Goal: Information Seeking & Learning: Learn about a topic

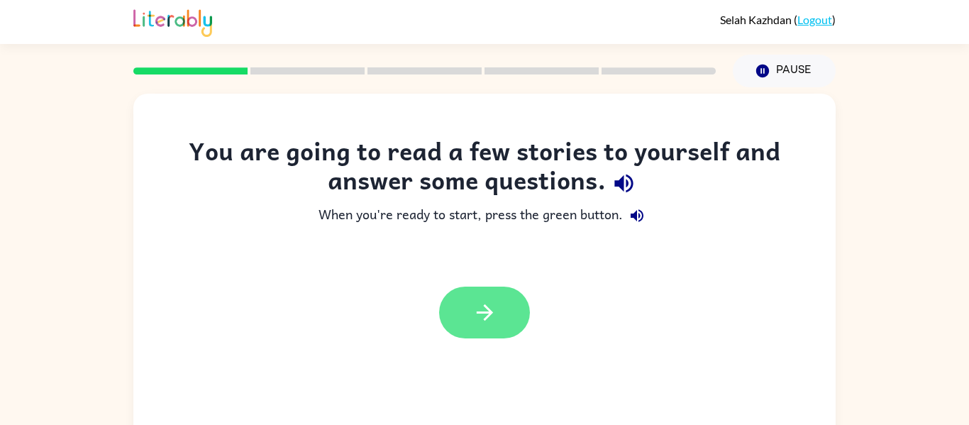
click at [483, 288] on button "button" at bounding box center [484, 313] width 91 height 52
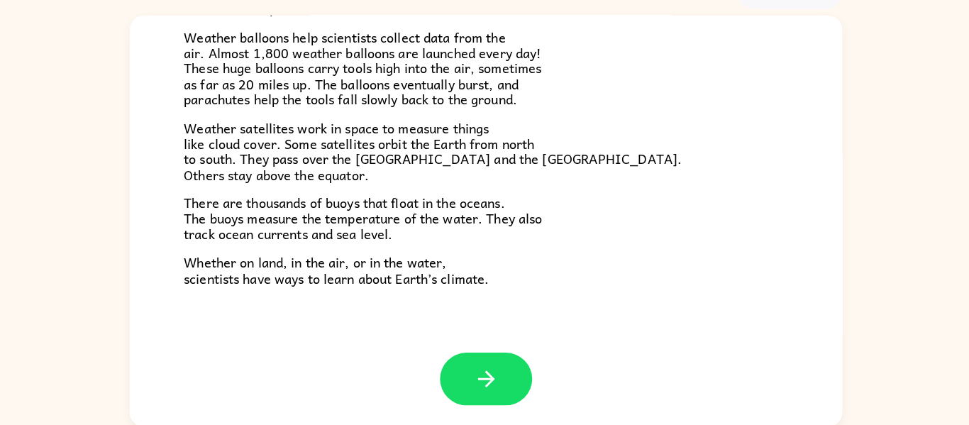
scroll to position [74, 0]
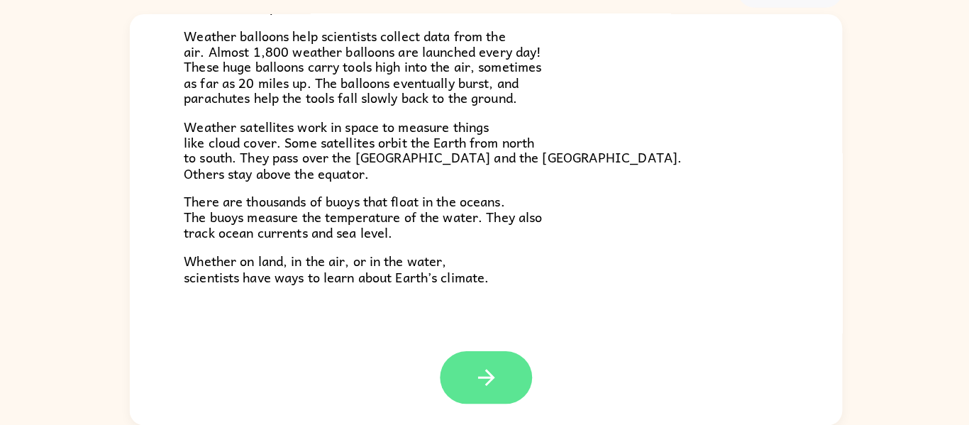
click at [466, 392] on button "button" at bounding box center [484, 378] width 91 height 52
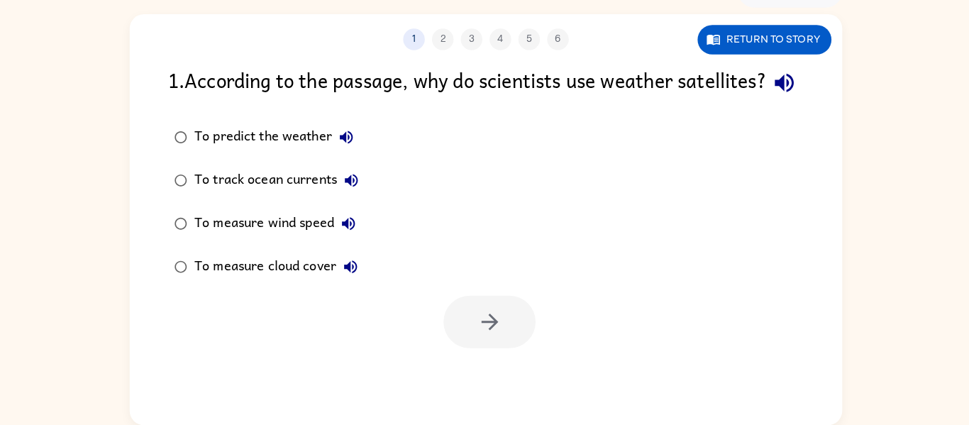
scroll to position [0, 0]
click at [266, 155] on div "To predict the weather" at bounding box center [279, 141] width 164 height 28
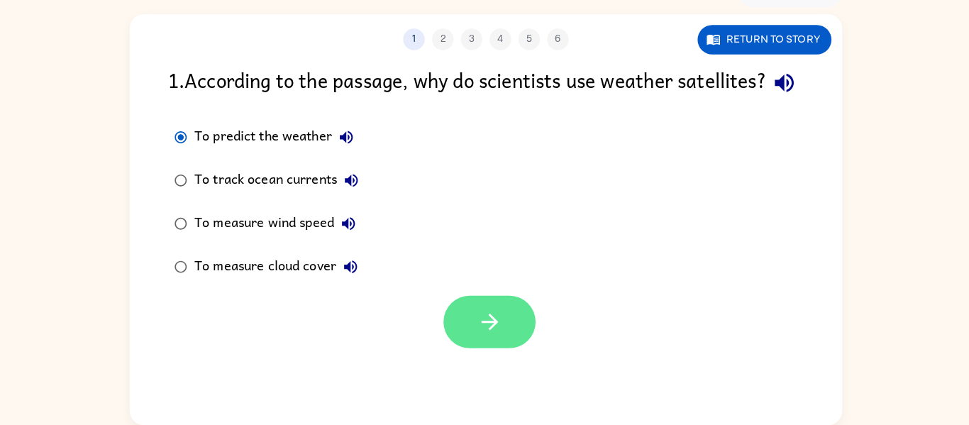
click at [495, 336] on icon "button" at bounding box center [488, 323] width 25 height 25
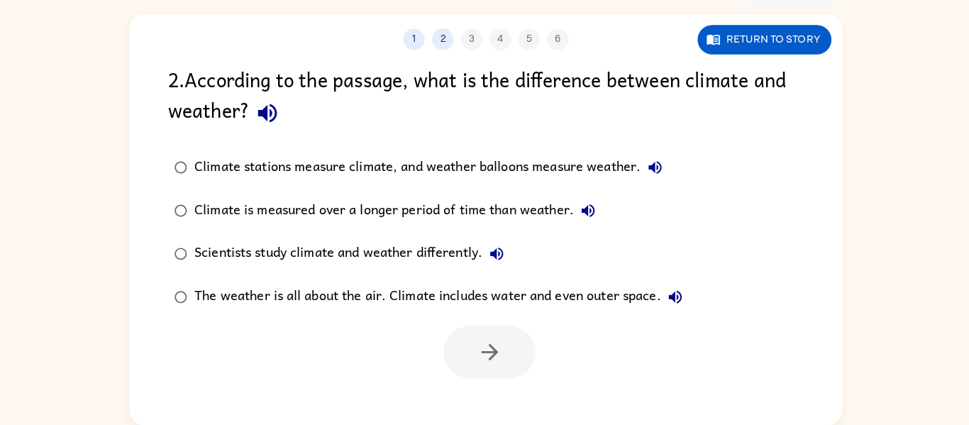
click at [466, 214] on div "Climate is measured over a longer period of time than weather." at bounding box center [398, 213] width 402 height 28
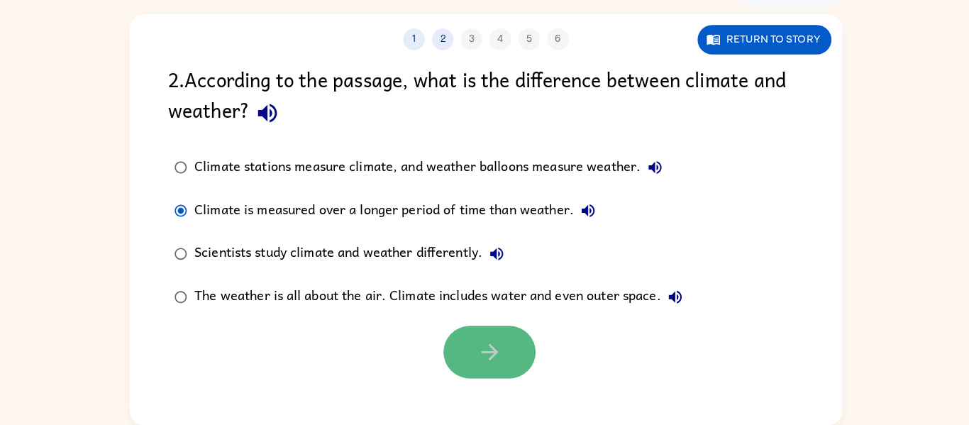
click at [492, 363] on icon "button" at bounding box center [488, 353] width 25 height 25
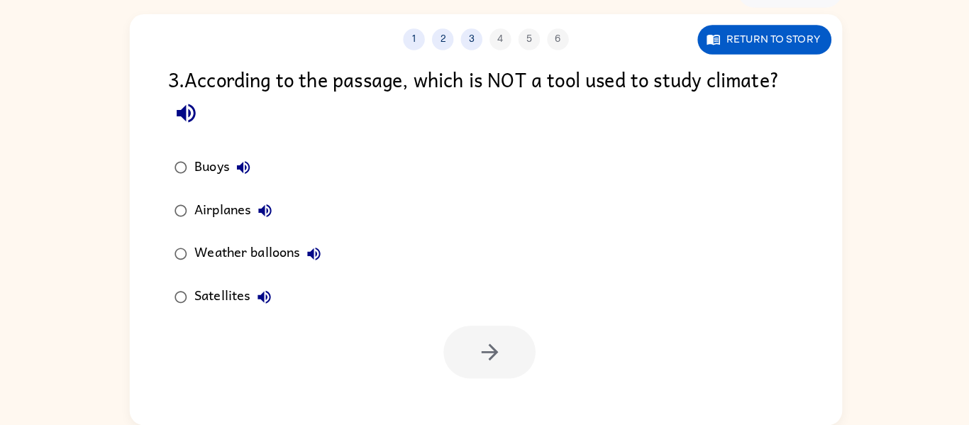
click at [236, 209] on div "Airplanes" at bounding box center [239, 213] width 84 height 28
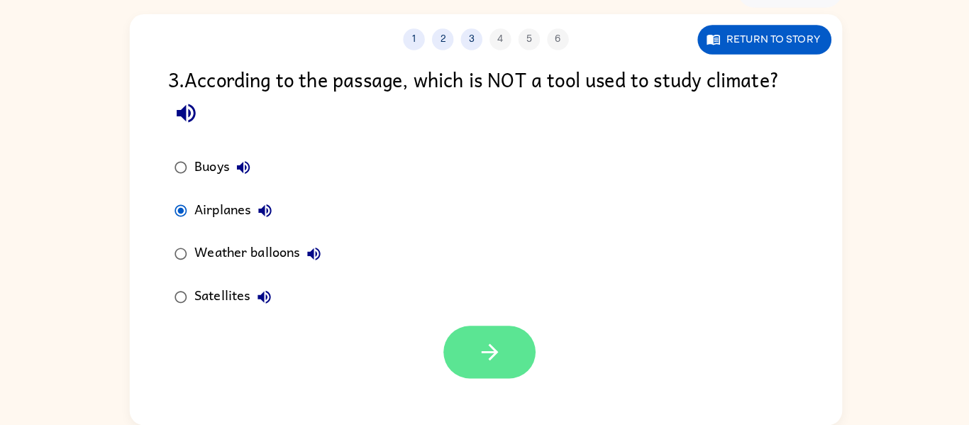
click at [512, 358] on button "button" at bounding box center [488, 353] width 91 height 52
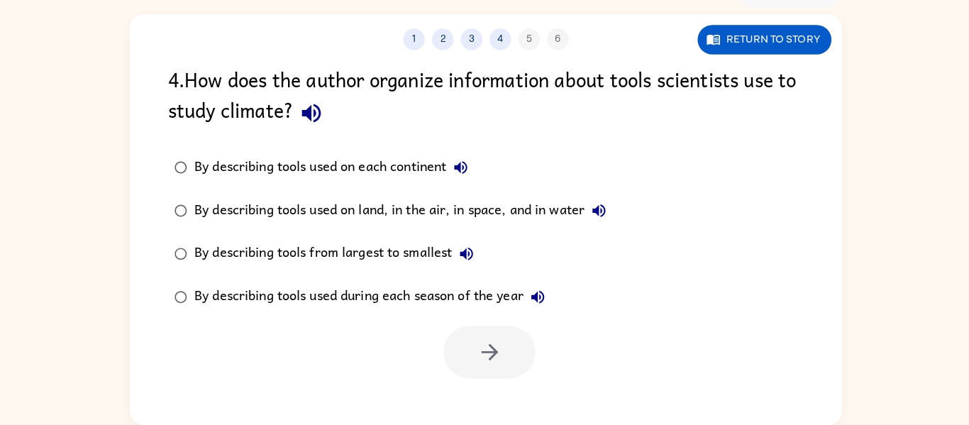
click at [358, 211] on div "By describing tools used on land, in the air, in space, and in water" at bounding box center [403, 213] width 413 height 28
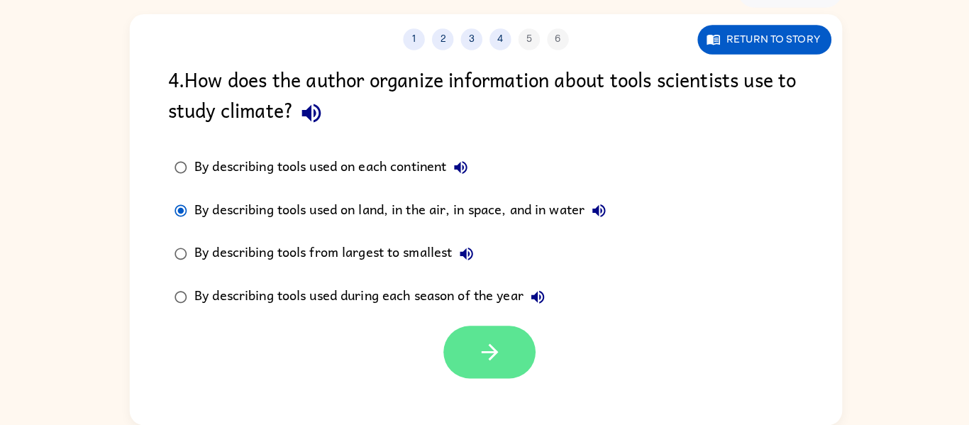
click at [474, 356] on button "button" at bounding box center [488, 353] width 91 height 52
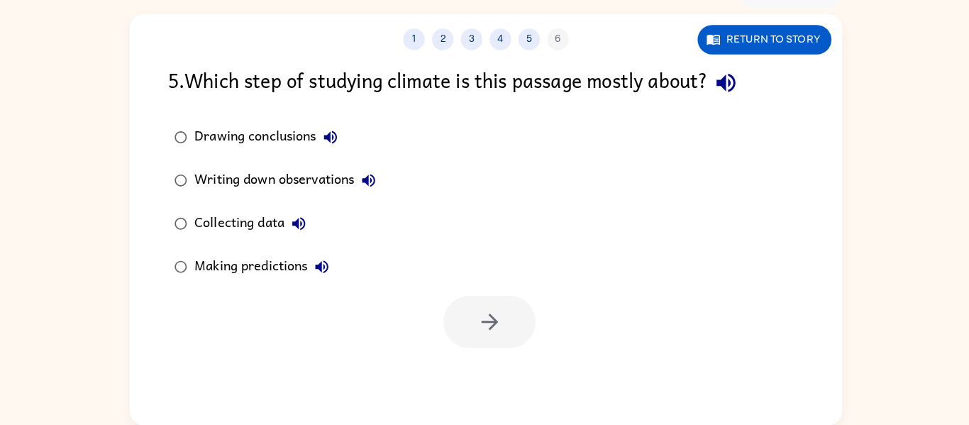
click at [268, 225] on div "Collecting data" at bounding box center [255, 226] width 117 height 28
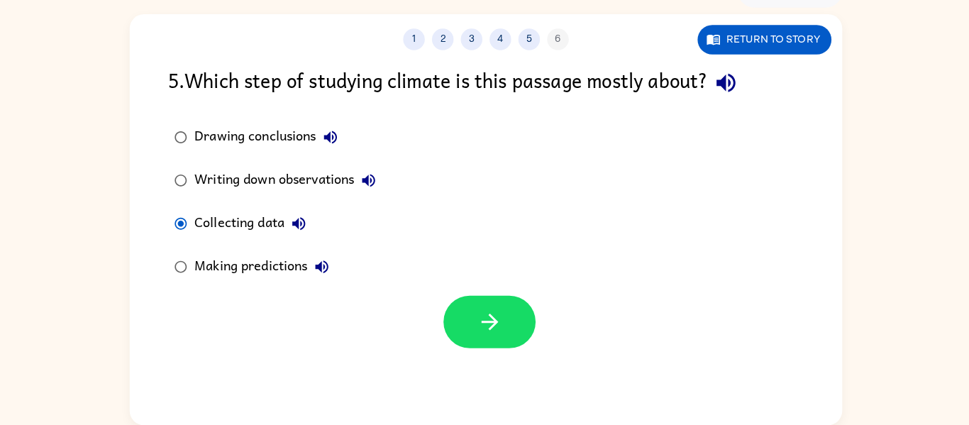
click at [292, 263] on div "Making predictions" at bounding box center [267, 269] width 140 height 28
click at [478, 313] on icon "button" at bounding box center [488, 323] width 25 height 25
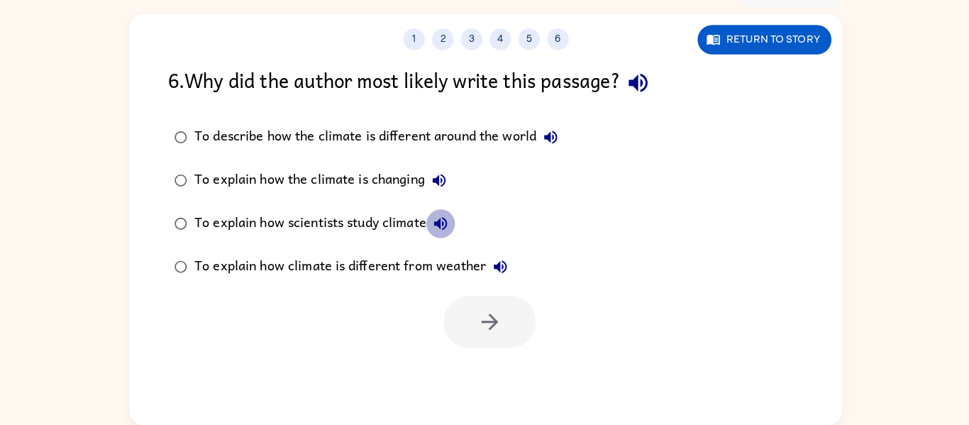
click at [432, 221] on button "To explain how scientists study climate" at bounding box center [440, 226] width 28 height 28
click at [419, 222] on div "To explain how scientists study climate" at bounding box center [325, 226] width 257 height 28
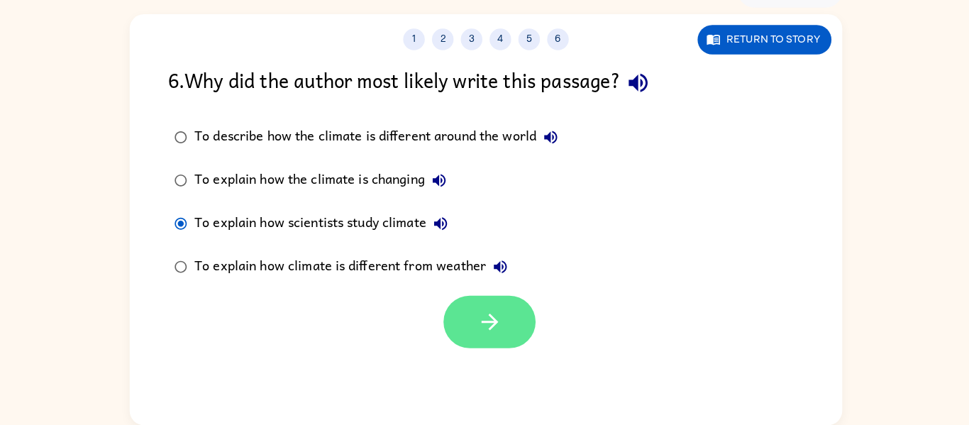
click at [497, 309] on button "button" at bounding box center [488, 323] width 91 height 52
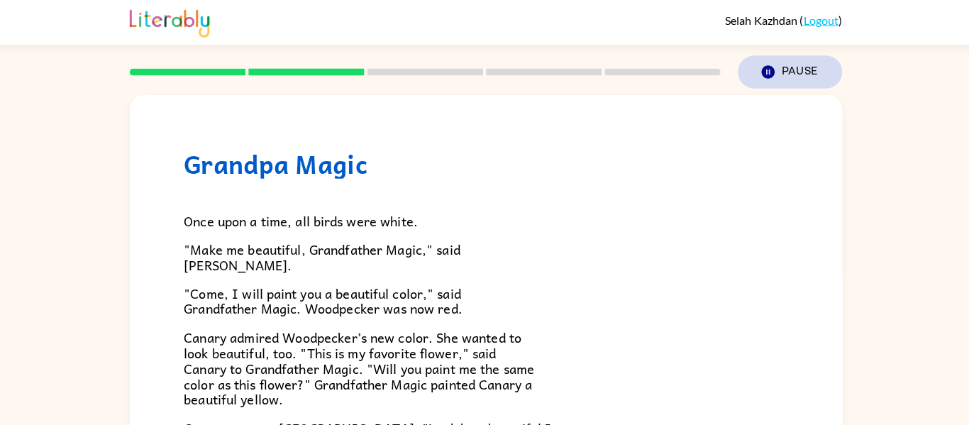
click at [781, 74] on button "Pause Pause" at bounding box center [784, 71] width 103 height 33
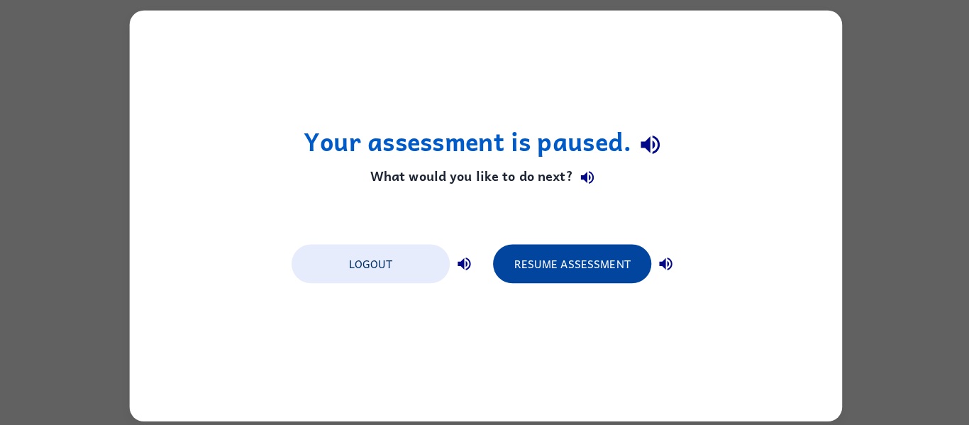
click at [611, 265] on button "Resume Assessment" at bounding box center [570, 260] width 156 height 38
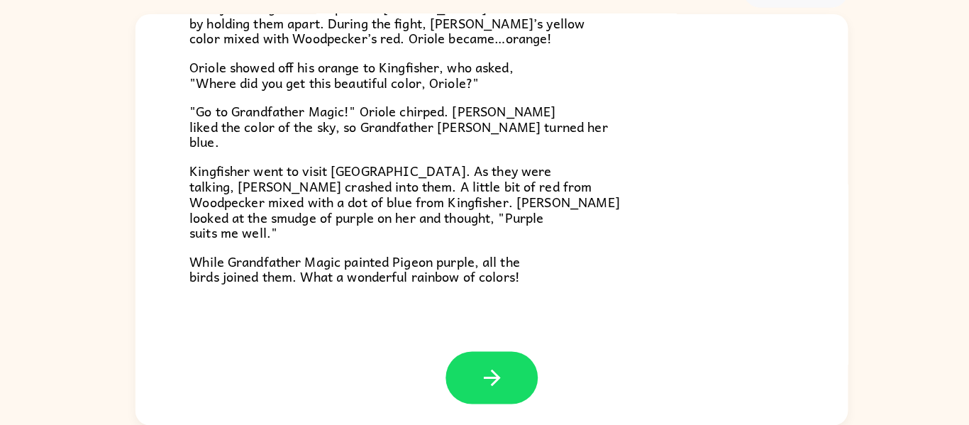
scroll to position [366, 0]
click at [500, 371] on button "button" at bounding box center [484, 378] width 91 height 52
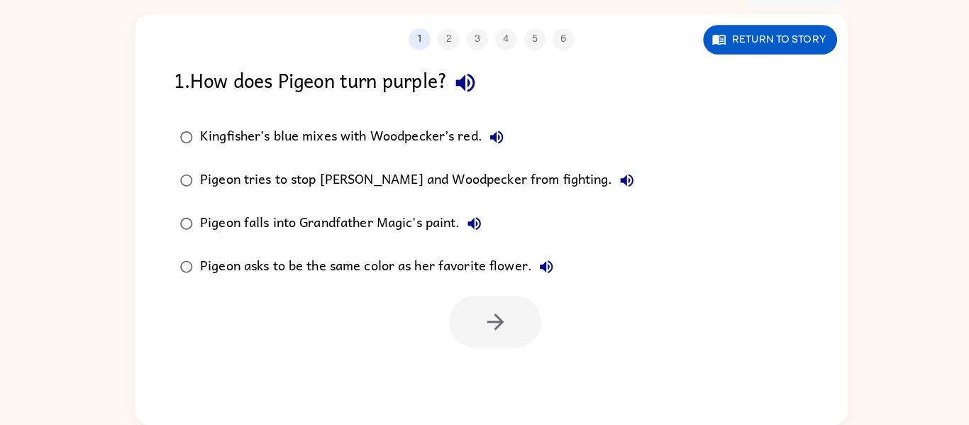
scroll to position [0, 0]
click at [463, 138] on div "Kingfisher’s blue mixes with Woodpecker’s red." at bounding box center [350, 141] width 307 height 28
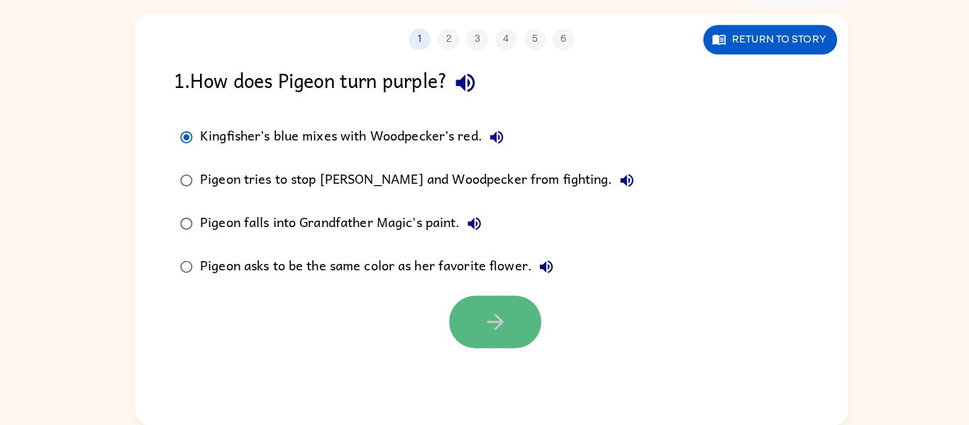
click at [502, 322] on button "button" at bounding box center [488, 323] width 91 height 52
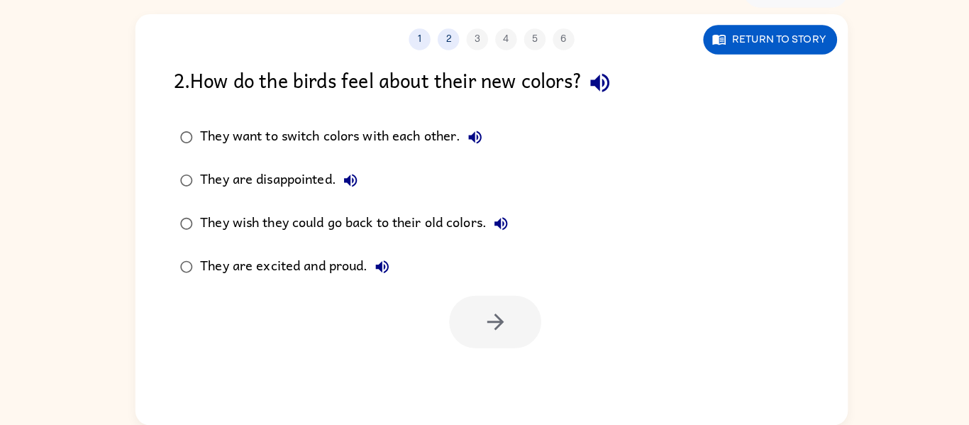
click at [268, 268] on div "They are excited and proud." at bounding box center [294, 269] width 194 height 28
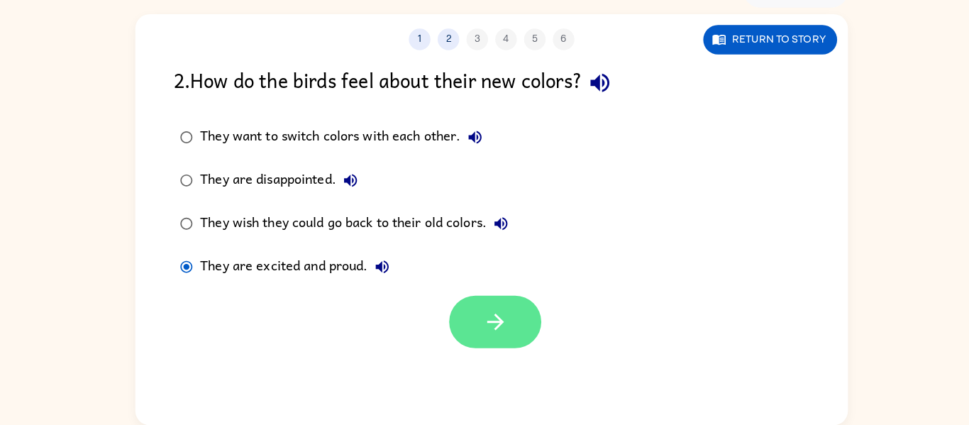
click at [508, 312] on button "button" at bounding box center [488, 323] width 91 height 52
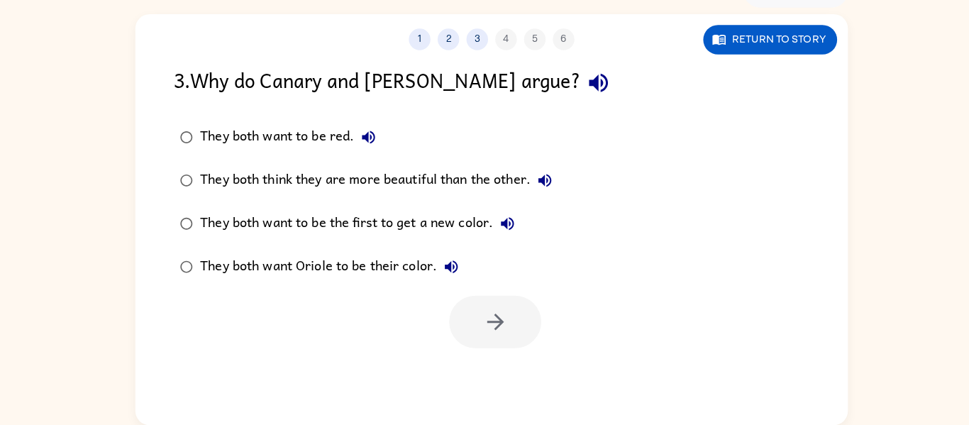
click at [295, 185] on div "They both think they are more beautiful than the other." at bounding box center [374, 184] width 354 height 28
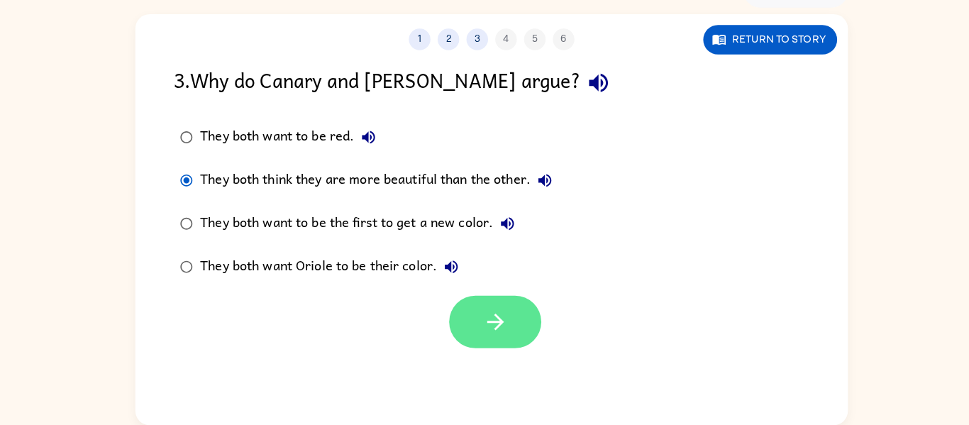
click at [495, 303] on button "button" at bounding box center [488, 323] width 91 height 52
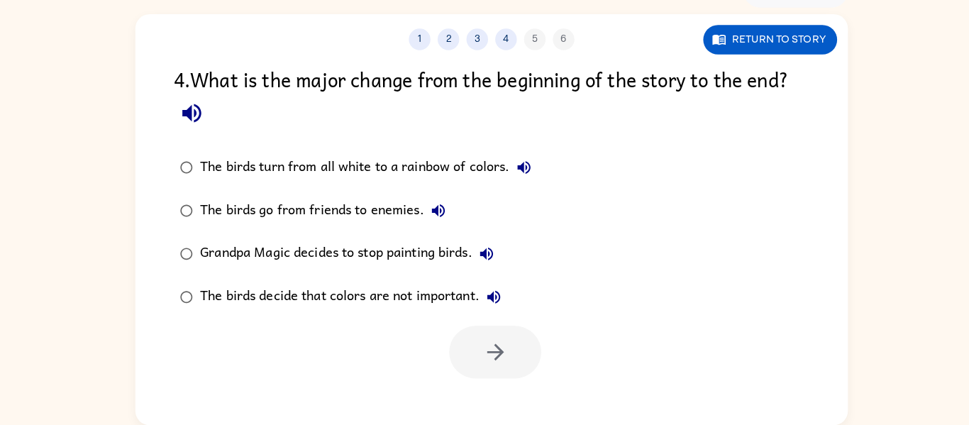
click at [390, 163] on div "The birds turn from all white to a rainbow of colors." at bounding box center [364, 171] width 334 height 28
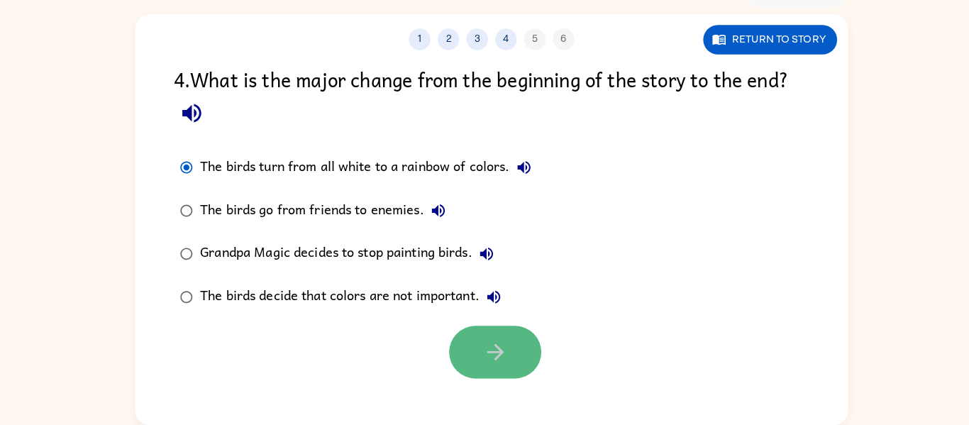
click at [497, 348] on icon "button" at bounding box center [488, 353] width 25 height 25
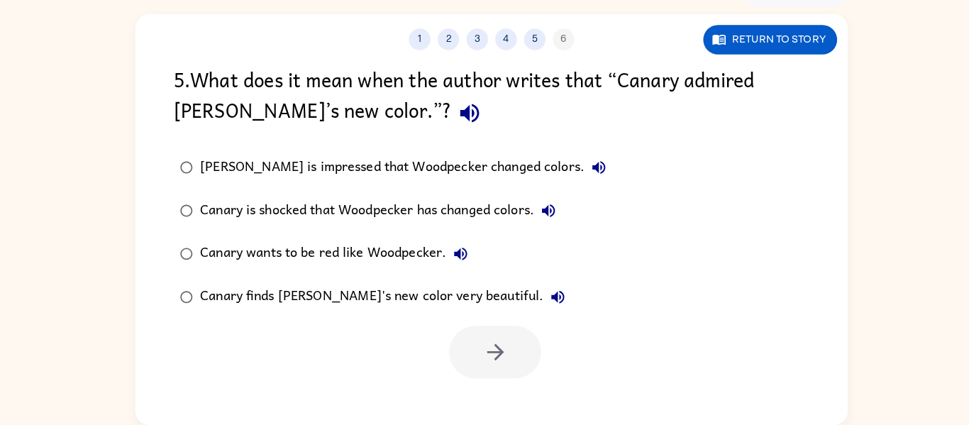
click at [374, 299] on div "Canary finds [PERSON_NAME]'s new color very beautiful." at bounding box center [380, 299] width 367 height 28
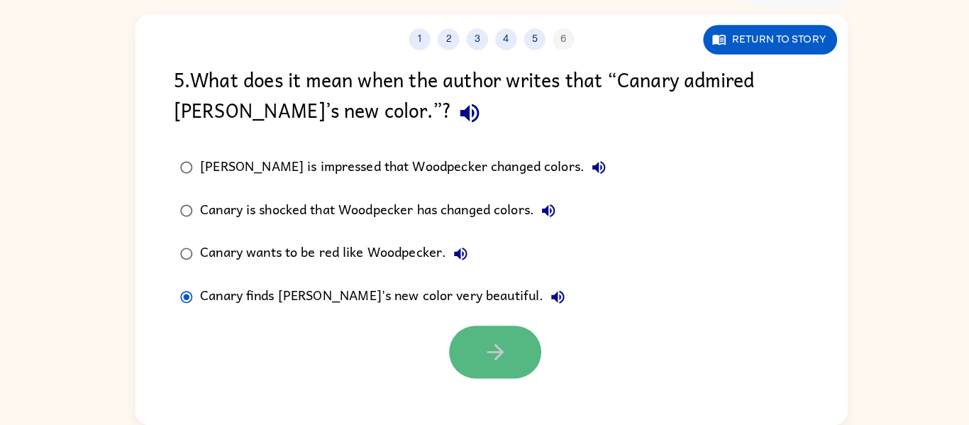
click at [485, 356] on icon "button" at bounding box center [488, 353] width 25 height 25
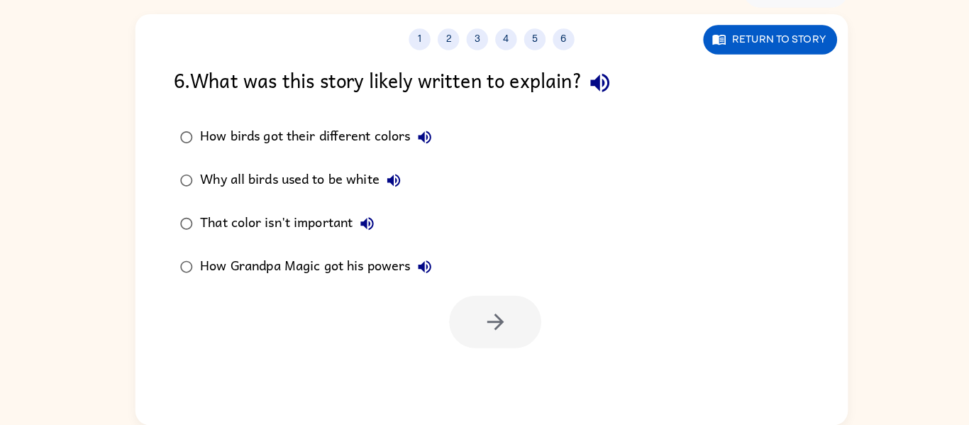
click at [336, 136] on div "How birds got their different colors" at bounding box center [315, 141] width 236 height 28
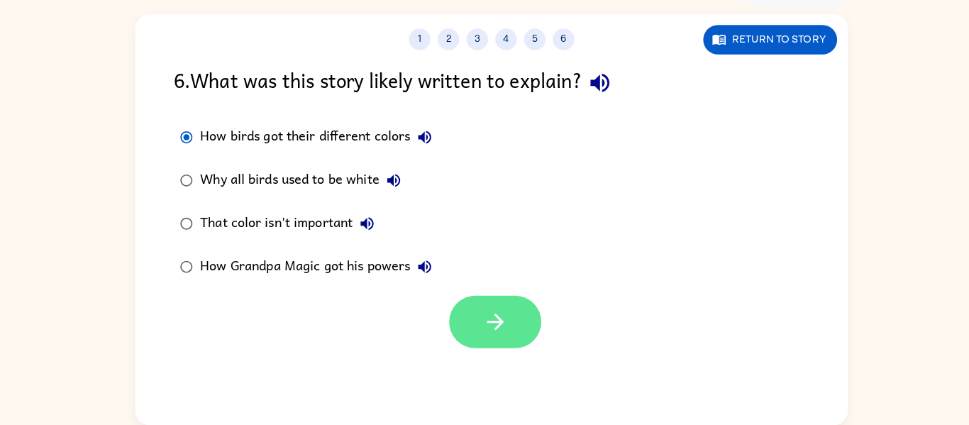
click at [461, 314] on button "button" at bounding box center [488, 323] width 91 height 52
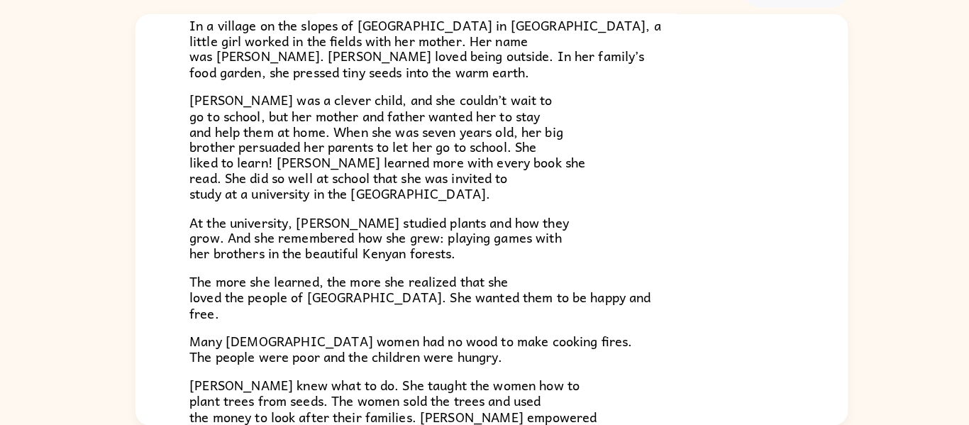
scroll to position [400, 0]
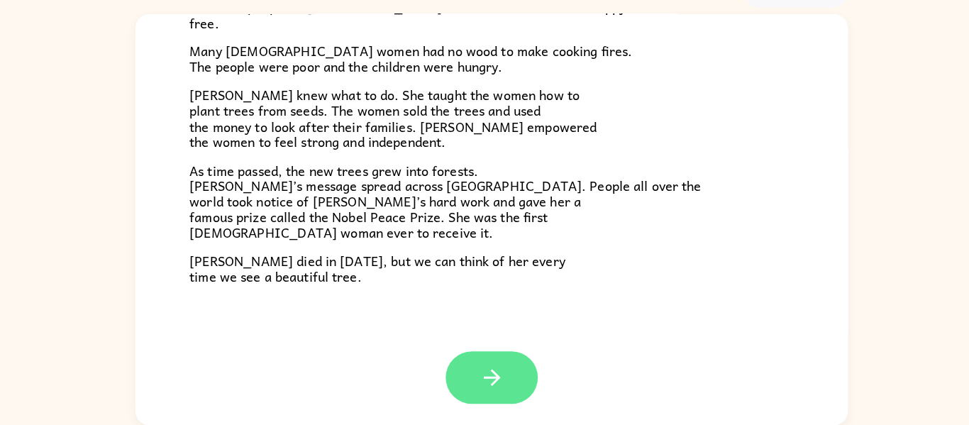
click at [484, 393] on button "button" at bounding box center [484, 378] width 91 height 52
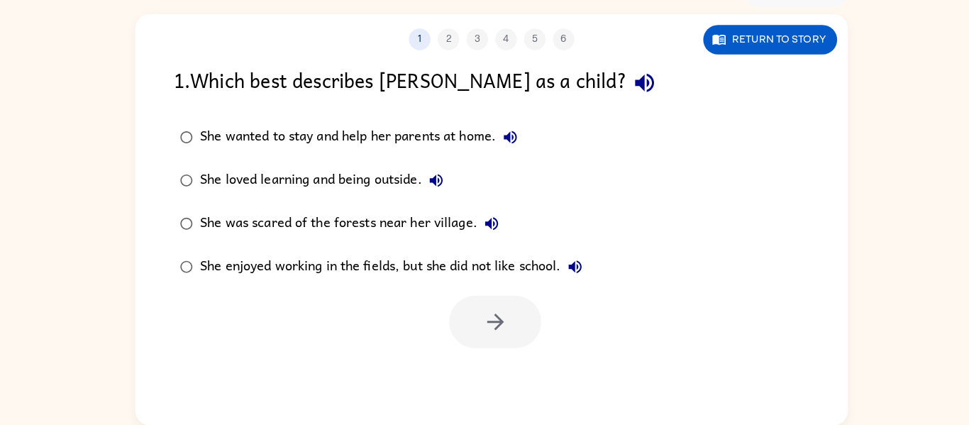
scroll to position [0, 0]
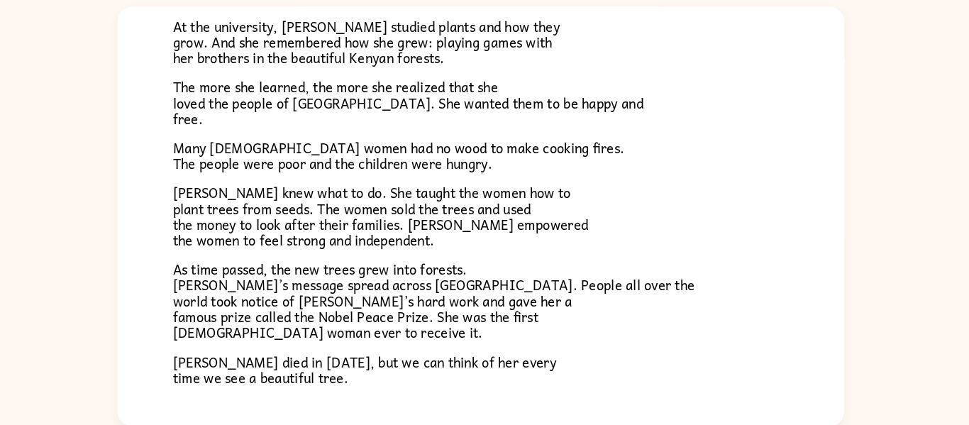
scroll to position [400, 0]
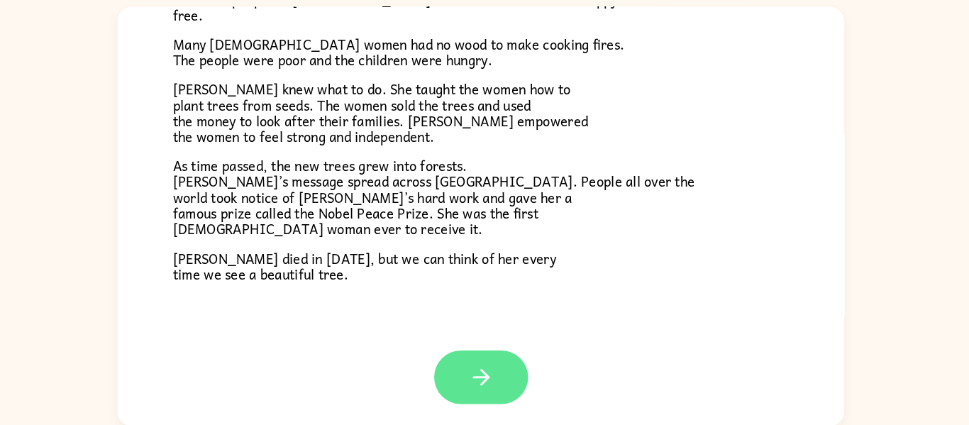
click at [488, 375] on icon "button" at bounding box center [484, 378] width 16 height 16
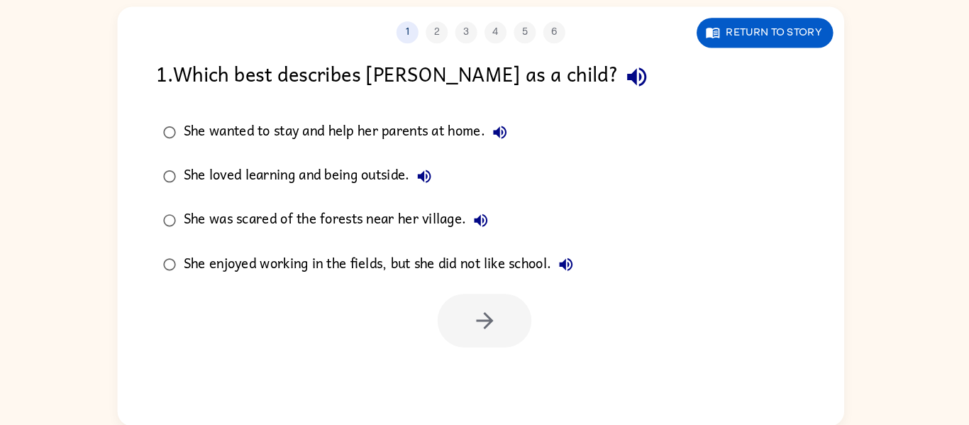
scroll to position [0, 0]
click at [766, 54] on button "Return to story" at bounding box center [759, 45] width 132 height 29
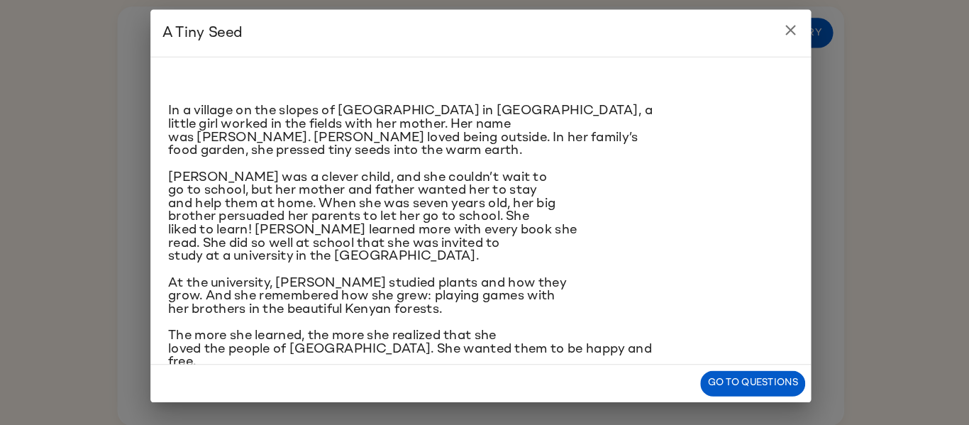
click at [784, 43] on icon "close" at bounding box center [784, 43] width 10 height 10
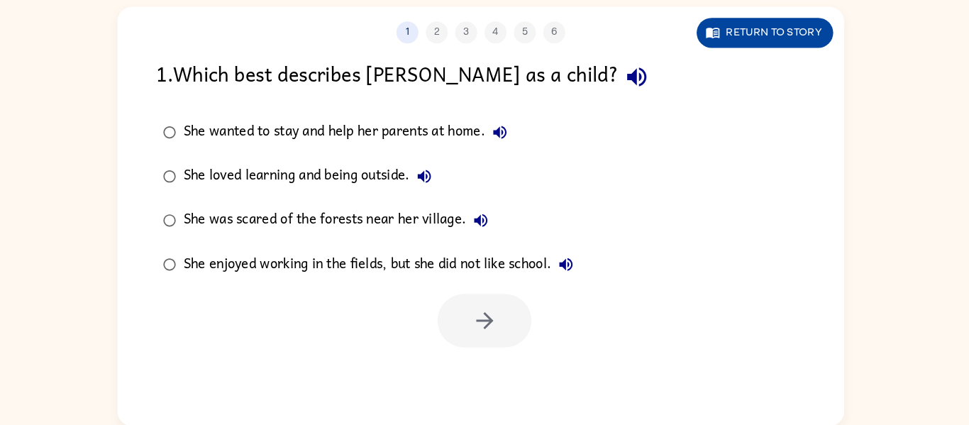
click at [800, 55] on button "Return to story" at bounding box center [759, 45] width 132 height 29
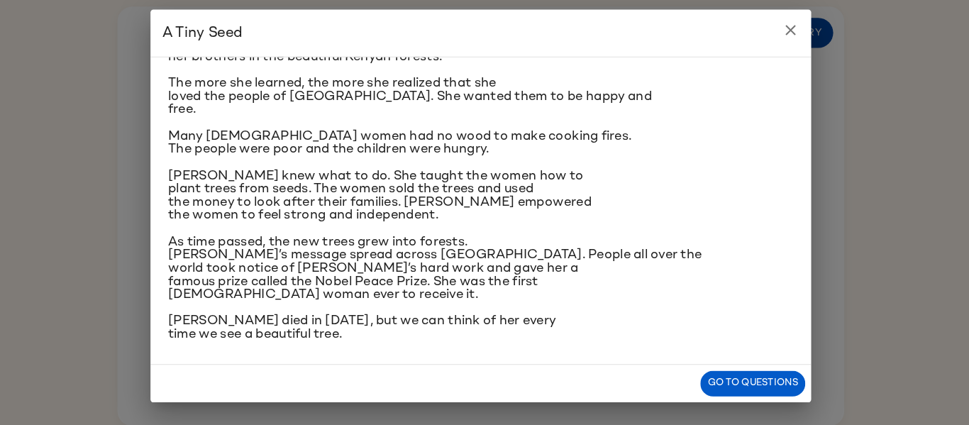
scroll to position [246, 0]
click at [745, 273] on p "As time passed, the new trees grew into forests. [PERSON_NAME]’s message spread…" at bounding box center [484, 272] width 605 height 64
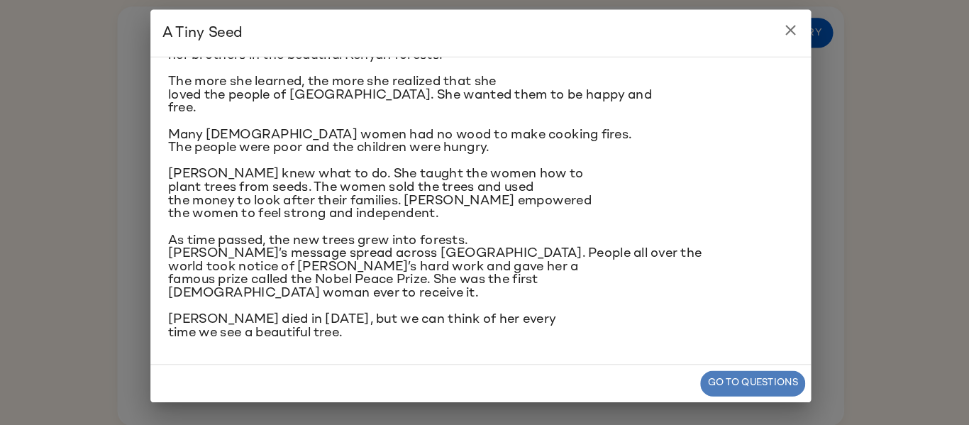
click at [720, 389] on button "Go to questions" at bounding box center [747, 384] width 101 height 25
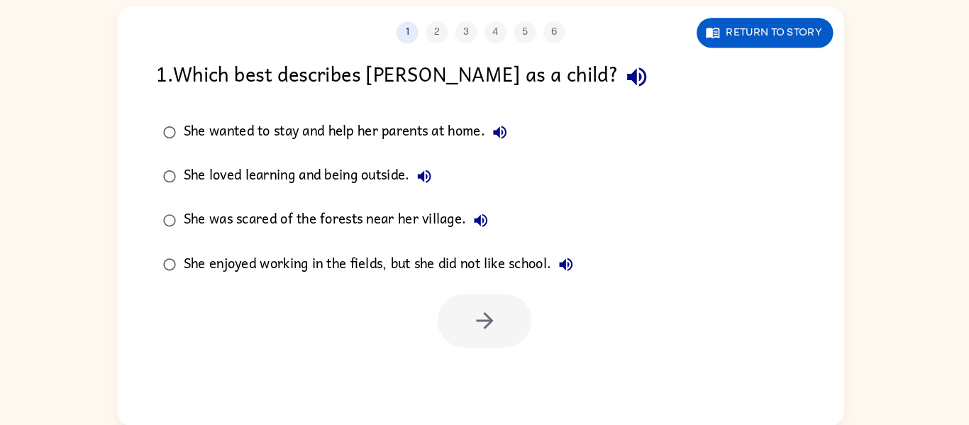
click at [361, 179] on div "She loved learning and being outside." at bounding box center [320, 184] width 247 height 28
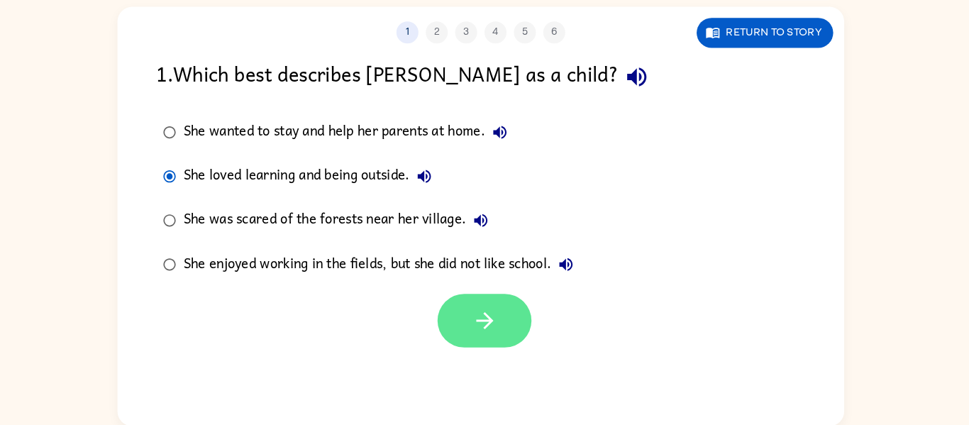
click at [487, 317] on icon "button" at bounding box center [488, 323] width 25 height 25
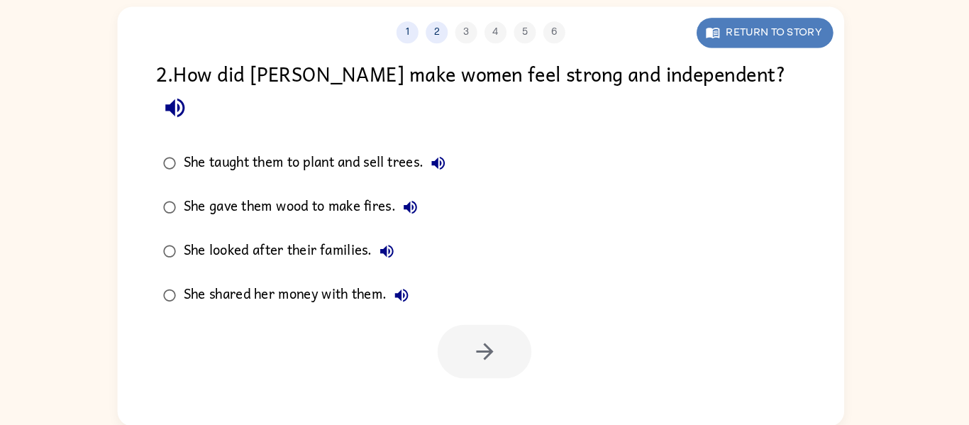
click at [798, 40] on button "Return to story" at bounding box center [759, 45] width 132 height 29
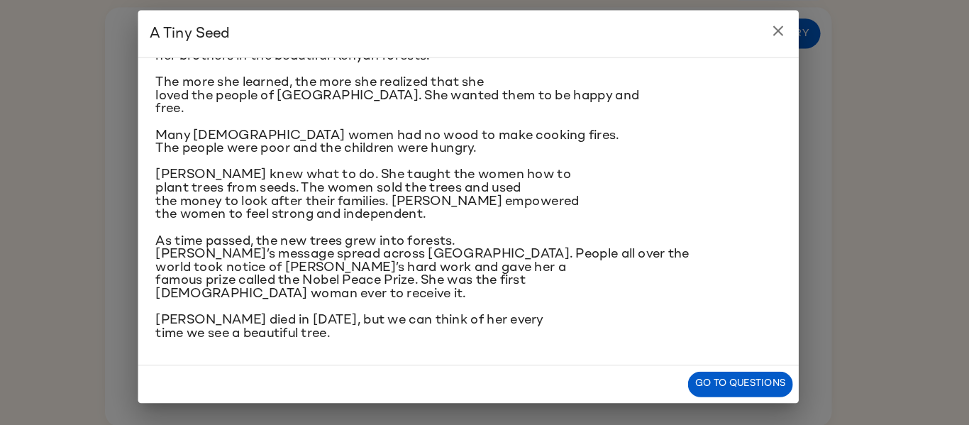
click at [784, 42] on icon "close" at bounding box center [784, 43] width 10 height 10
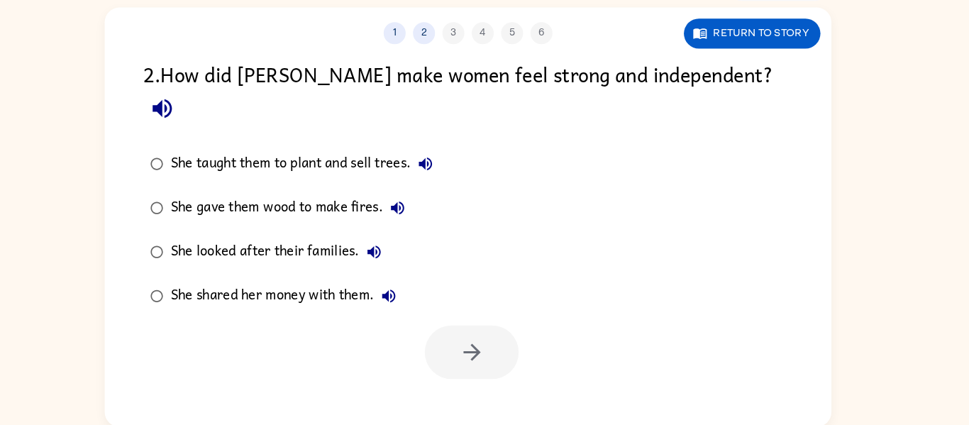
click at [412, 157] on div "She taught them to plant and sell trees." at bounding box center [327, 171] width 260 height 28
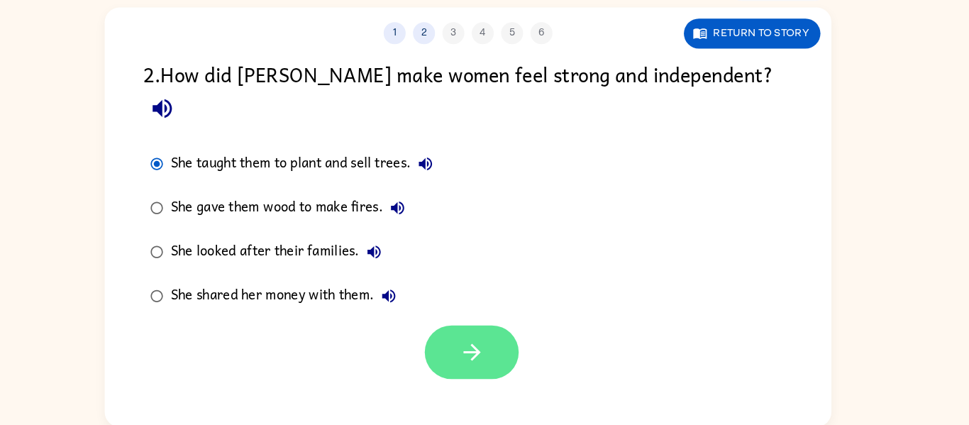
click at [507, 327] on button "button" at bounding box center [488, 353] width 91 height 52
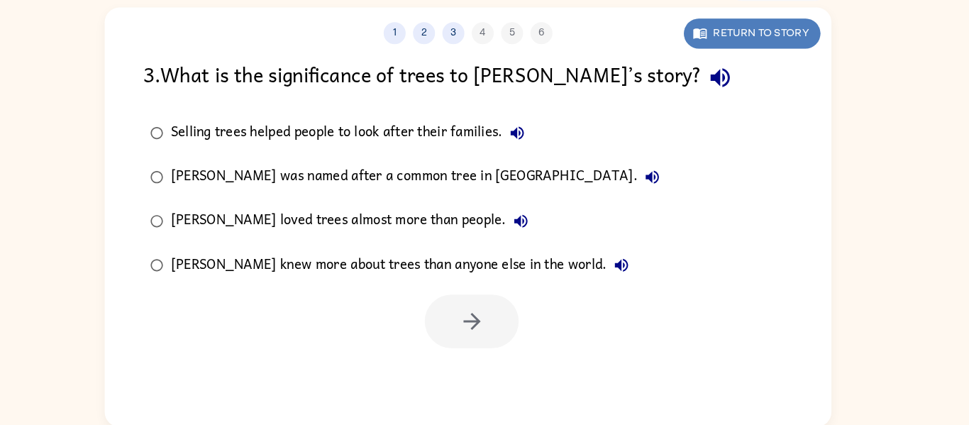
click at [703, 43] on icon "button" at bounding box center [709, 45] width 13 height 10
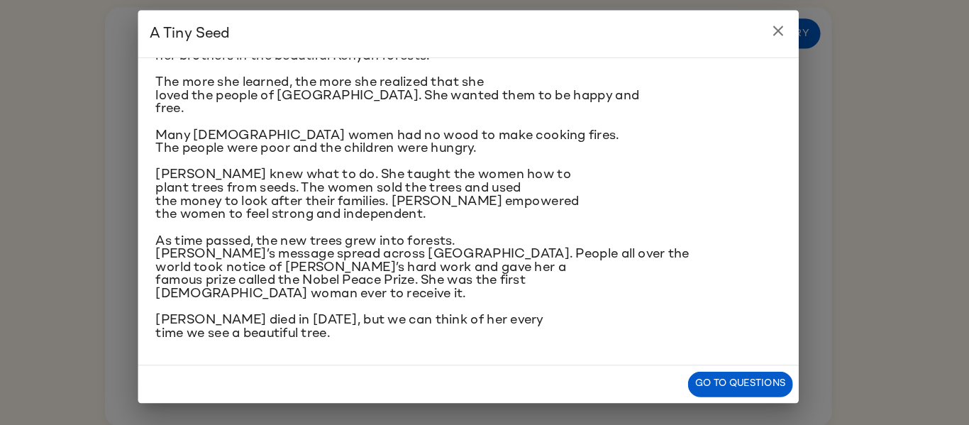
click at [796, 35] on button "close" at bounding box center [784, 42] width 28 height 28
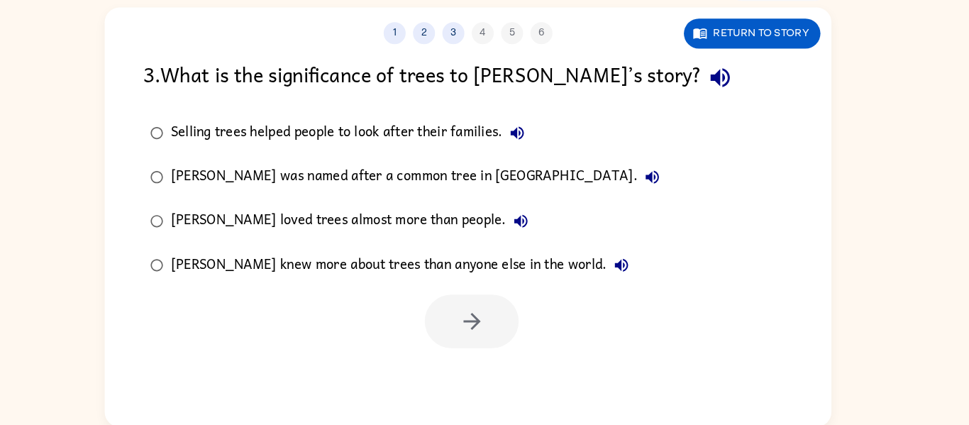
click at [522, 229] on button "Wangari loved trees almost more than people." at bounding box center [536, 226] width 28 height 28
click at [442, 230] on div "Wangari loved trees almost more than people." at bounding box center [373, 226] width 353 height 28
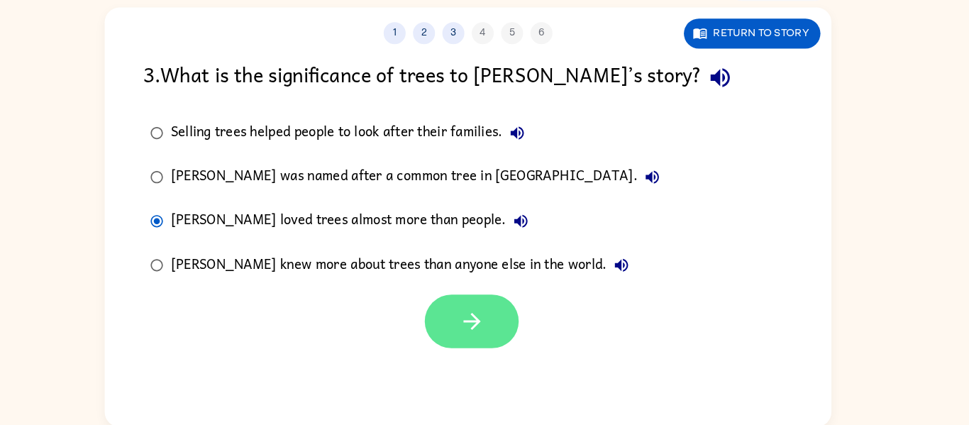
click at [507, 325] on button "button" at bounding box center [488, 323] width 91 height 52
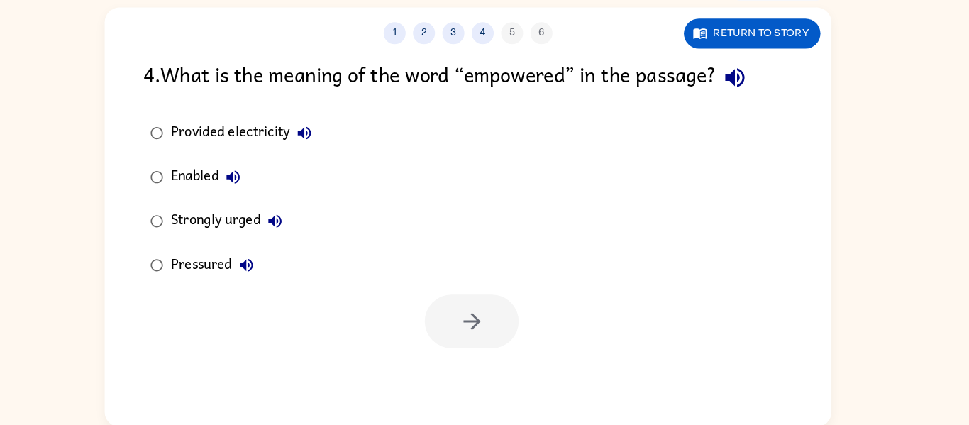
click at [274, 248] on label "Pressured" at bounding box center [255, 269] width 185 height 43
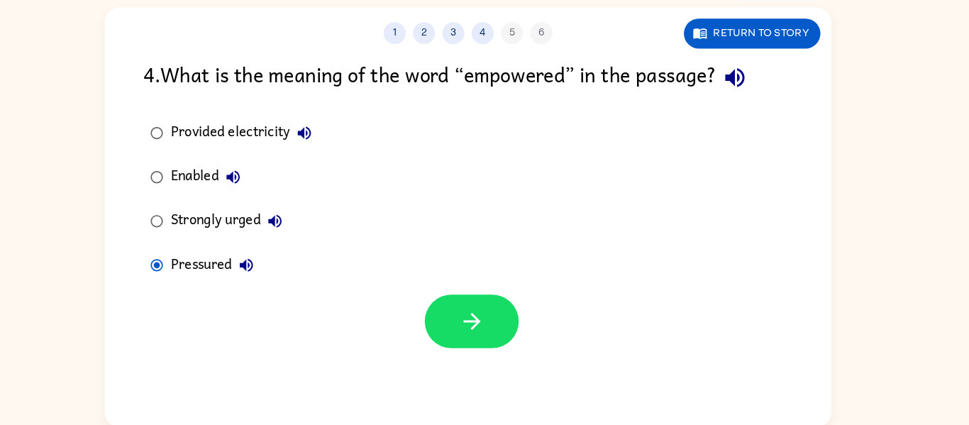
click at [216, 277] on div "Pressured" at bounding box center [240, 269] width 87 height 28
click at [211, 236] on div "Strongly urged" at bounding box center [254, 226] width 115 height 28
click at [506, 314] on button "button" at bounding box center [488, 323] width 91 height 52
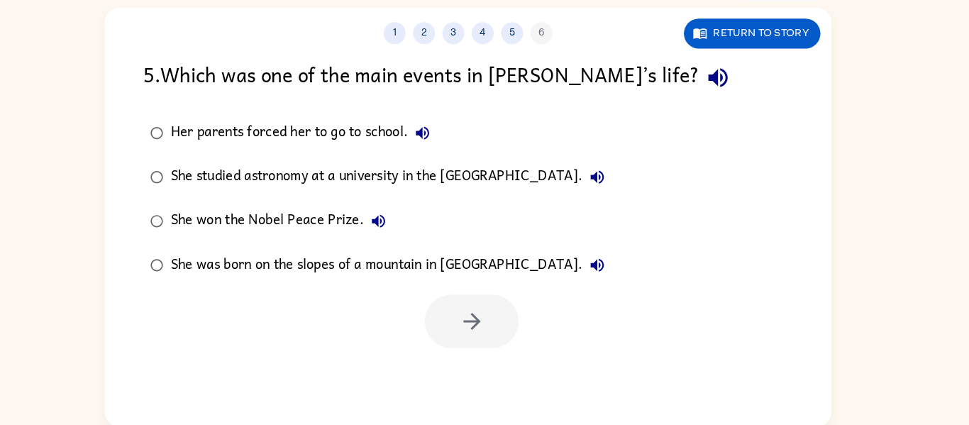
click at [342, 227] on div "She won the Nobel Peace Prize." at bounding box center [304, 226] width 215 height 28
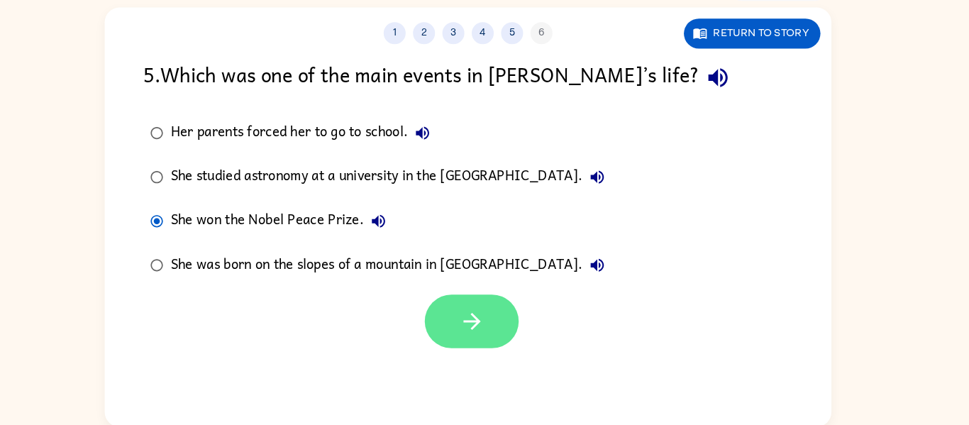
click at [500, 333] on icon "button" at bounding box center [488, 323] width 25 height 25
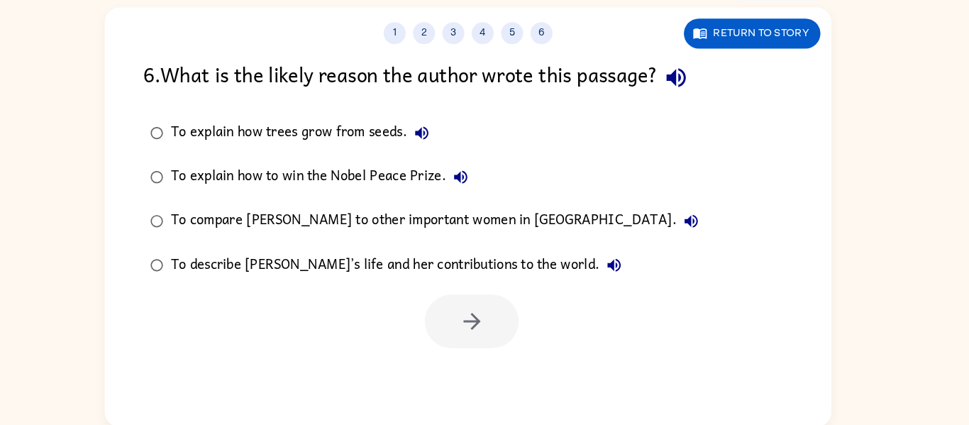
click at [533, 250] on label "To describe Wangari’s life and her contributions to the world." at bounding box center [442, 269] width 559 height 43
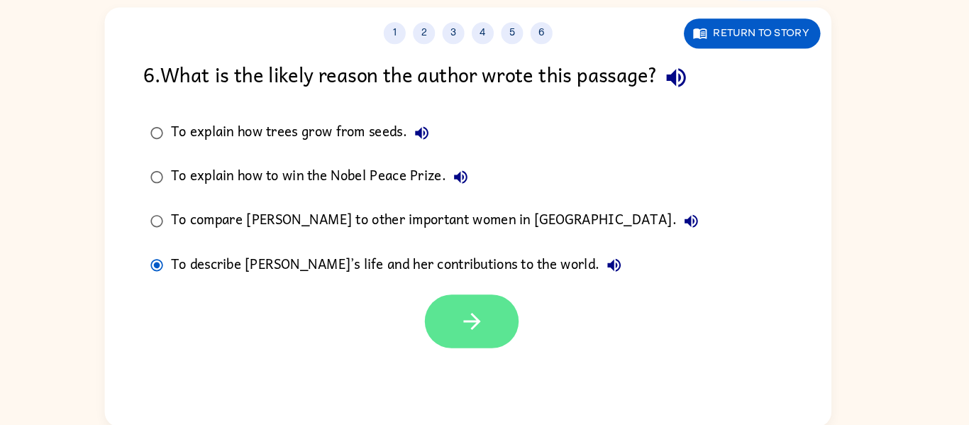
click at [500, 310] on button "button" at bounding box center [488, 323] width 91 height 52
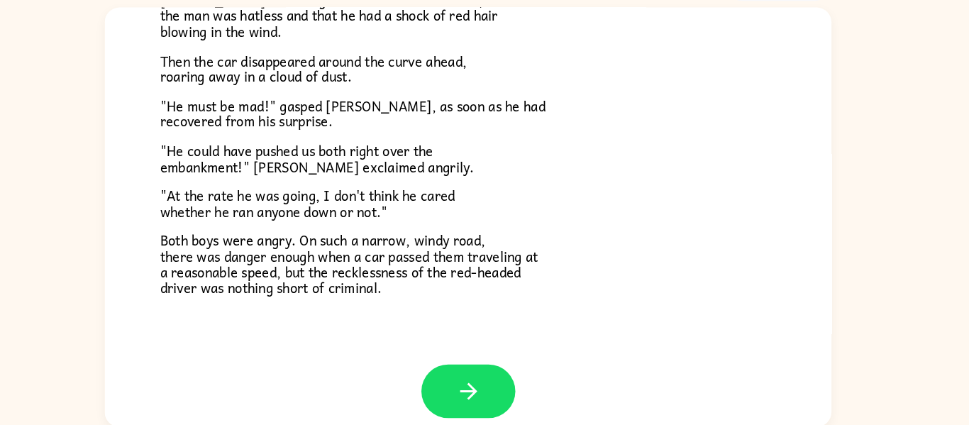
scroll to position [394, 0]
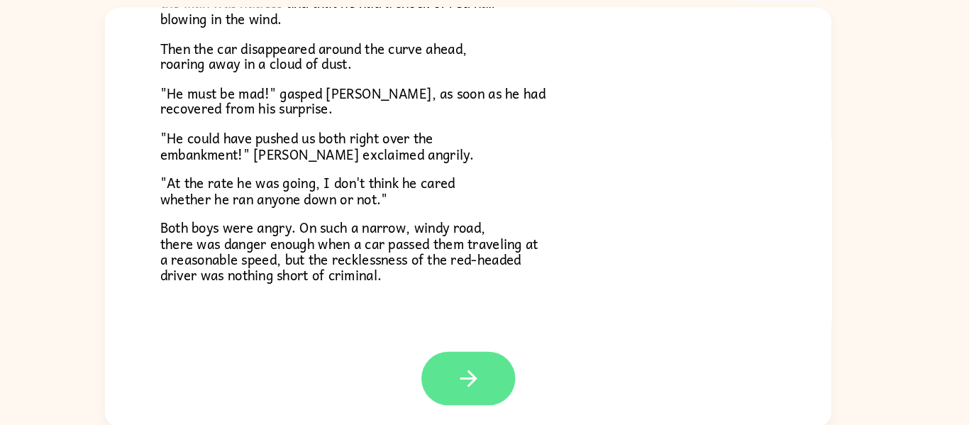
click at [453, 378] on button "button" at bounding box center [484, 379] width 91 height 52
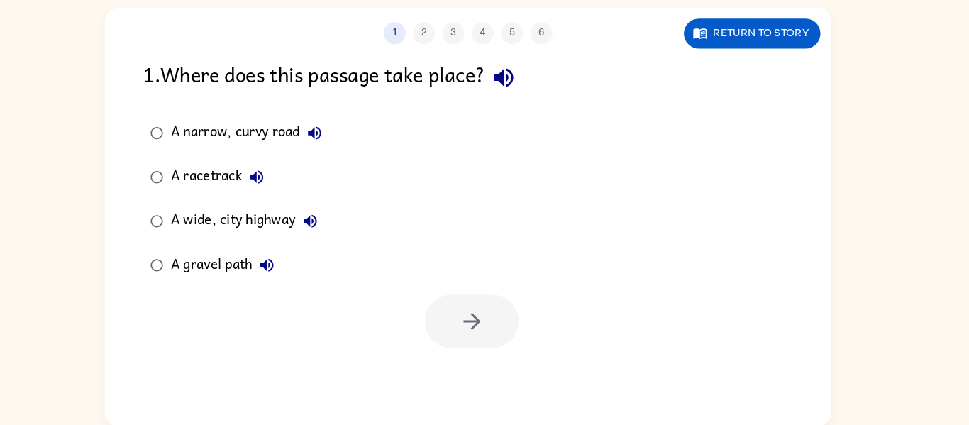
scroll to position [0, 0]
click at [800, 39] on button "Return to story" at bounding box center [759, 45] width 132 height 29
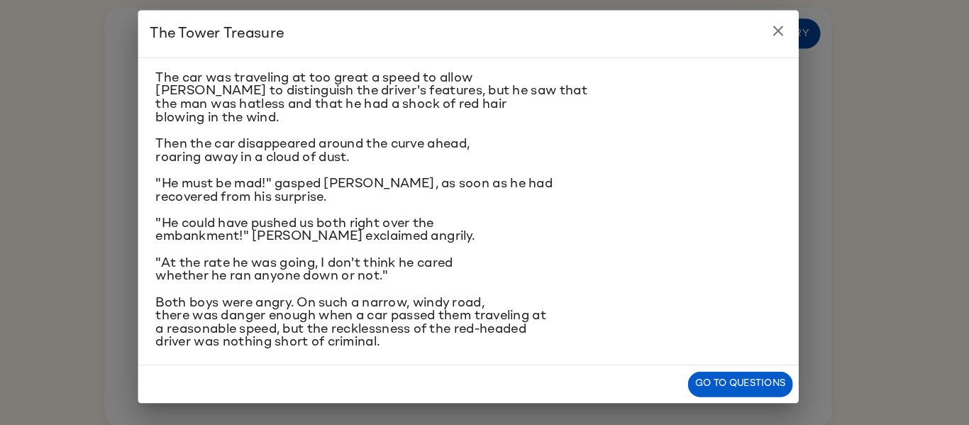
scroll to position [246, 0]
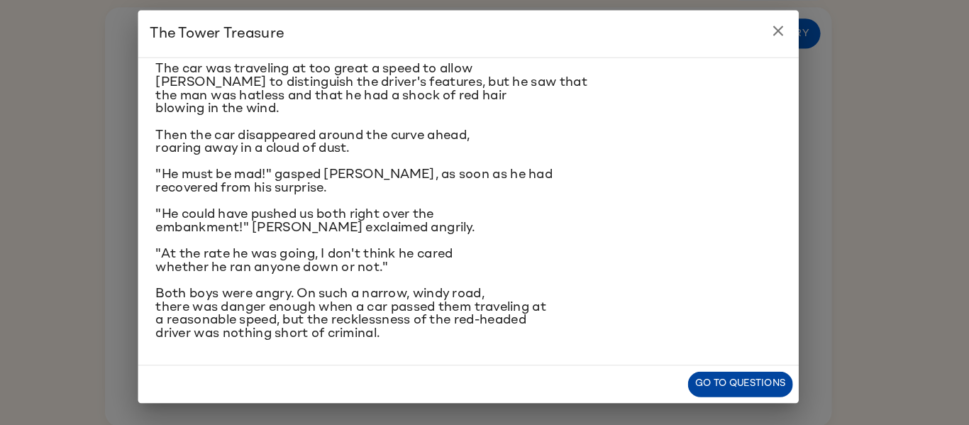
click at [771, 388] on button "Go to questions" at bounding box center [747, 384] width 101 height 25
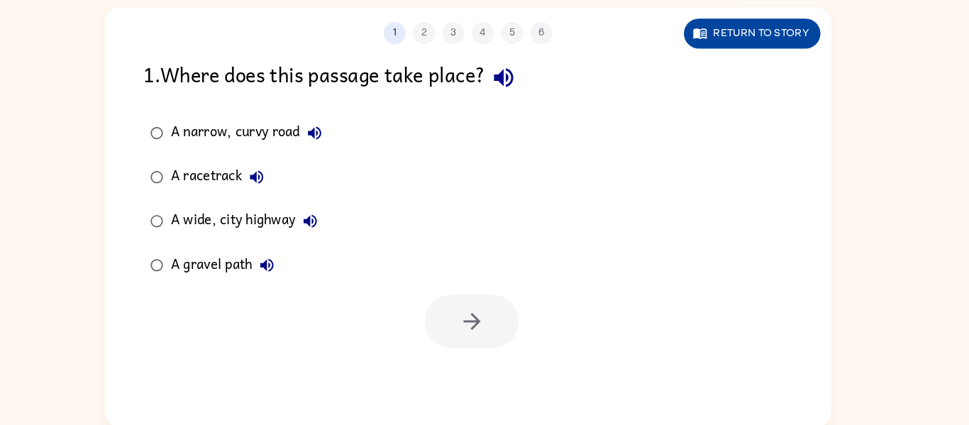
click at [768, 55] on button "Return to story" at bounding box center [759, 45] width 132 height 29
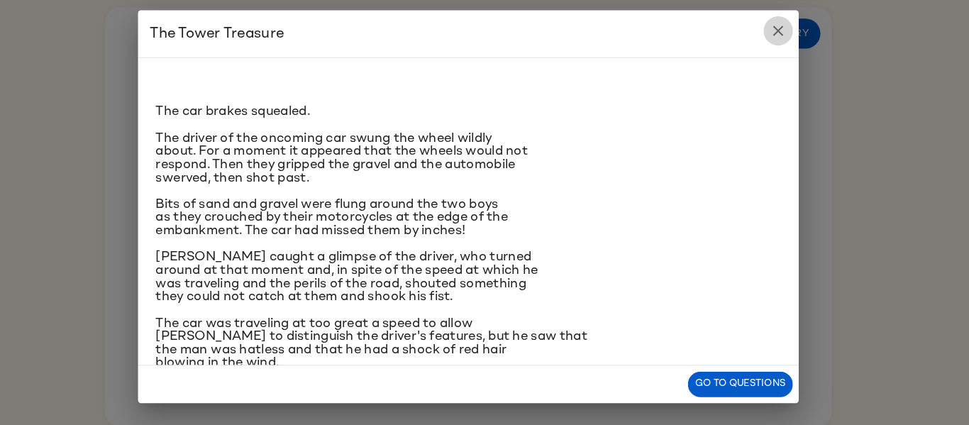
click at [785, 43] on icon "close" at bounding box center [784, 43] width 10 height 10
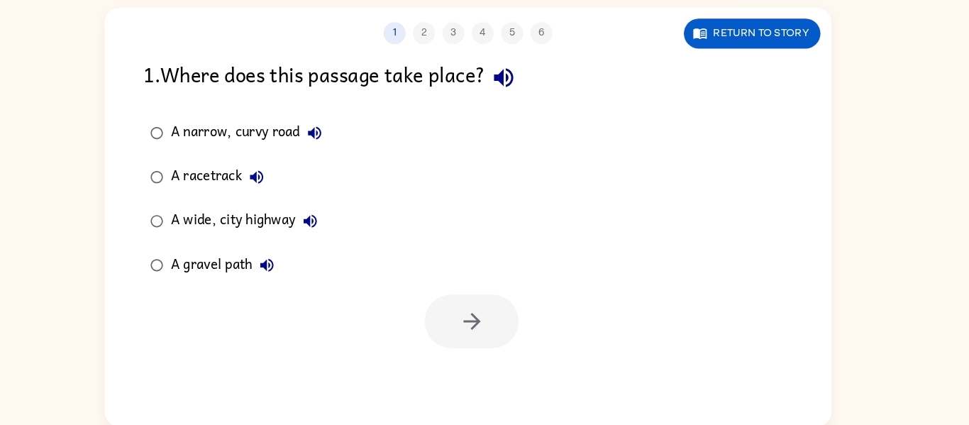
click at [289, 134] on div "A narrow, curvy road" at bounding box center [273, 141] width 153 height 28
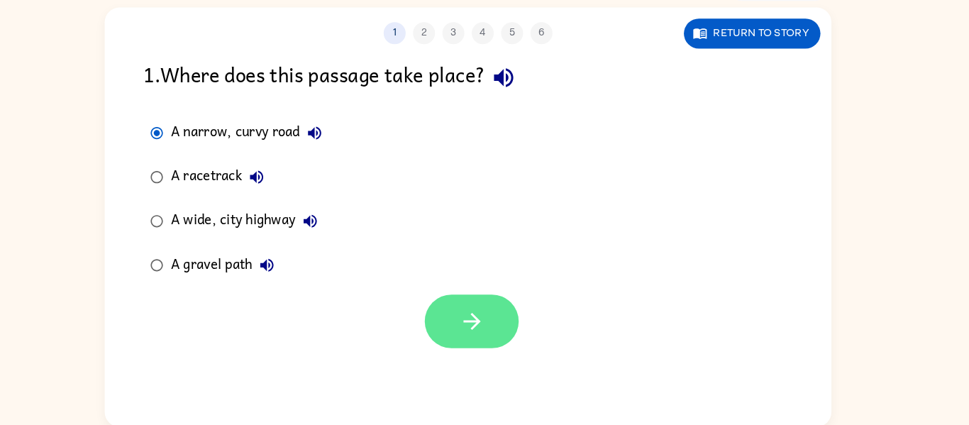
click at [520, 322] on button "button" at bounding box center [488, 323] width 91 height 52
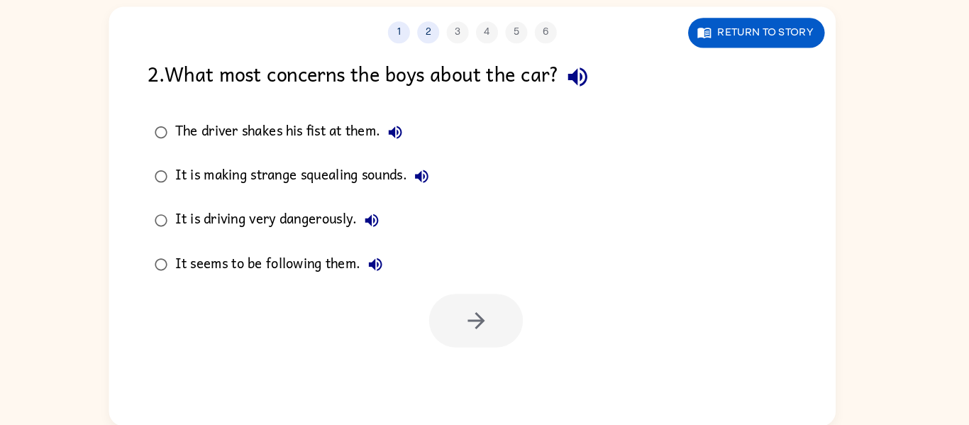
click at [341, 180] on div "It is making strange squealing sounds." at bounding box center [323, 184] width 253 height 28
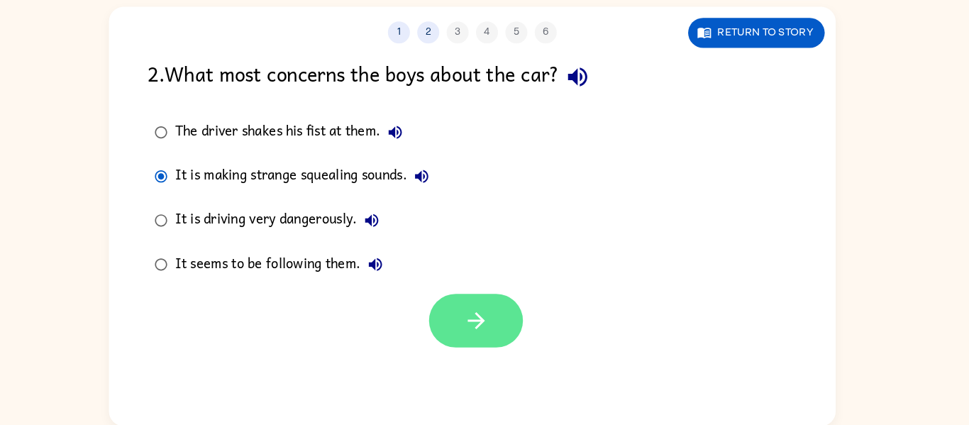
click at [480, 329] on icon "button" at bounding box center [488, 323] width 25 height 25
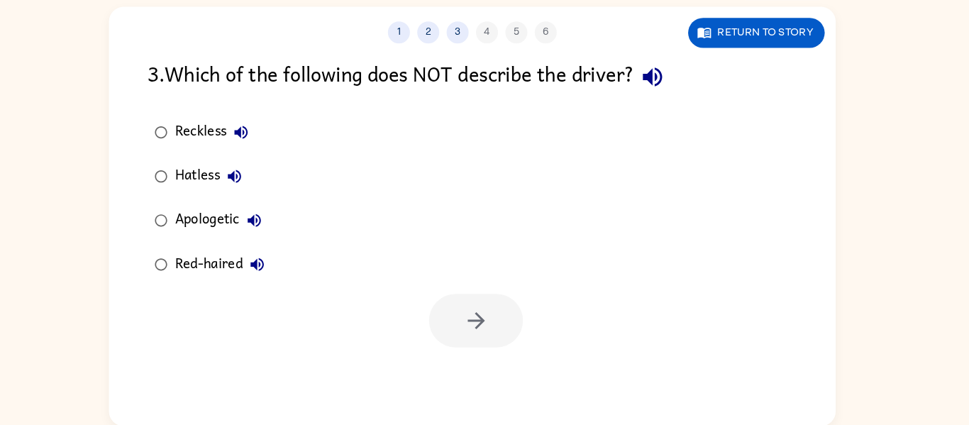
click at [240, 235] on div "Apologetic" at bounding box center [242, 226] width 91 height 28
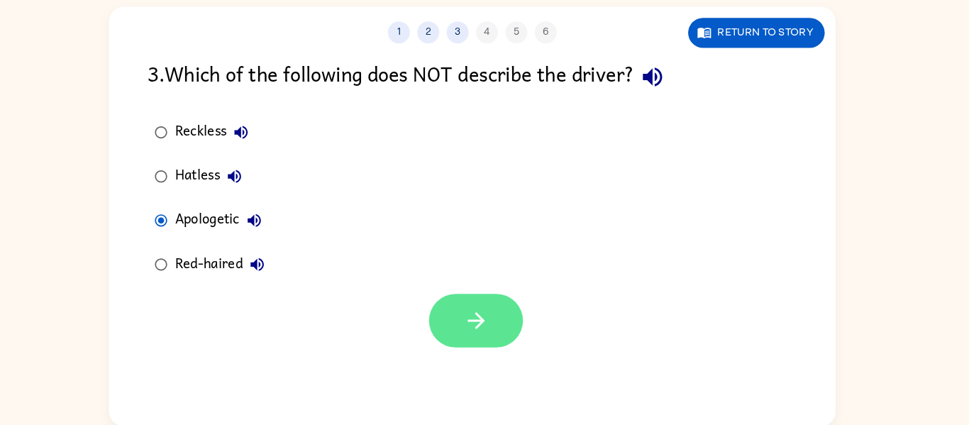
click at [499, 338] on button "button" at bounding box center [488, 323] width 91 height 52
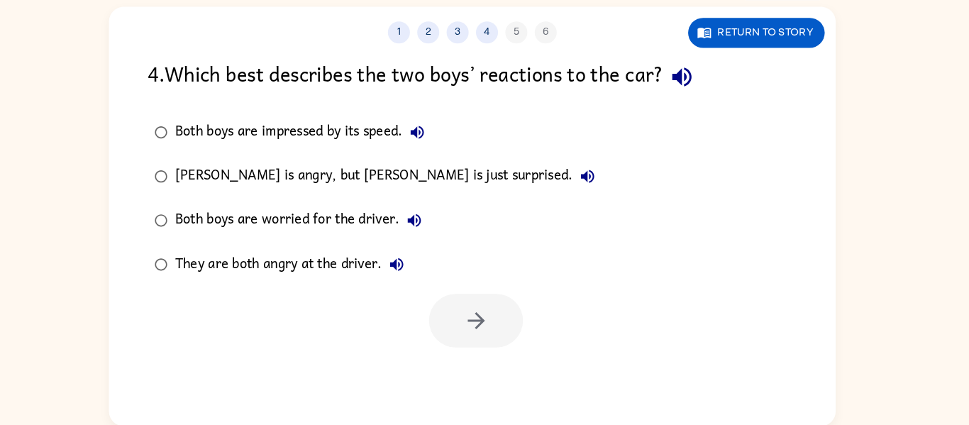
click at [398, 179] on div "Frank is angry, but Joe is just surprised." at bounding box center [403, 184] width 413 height 28
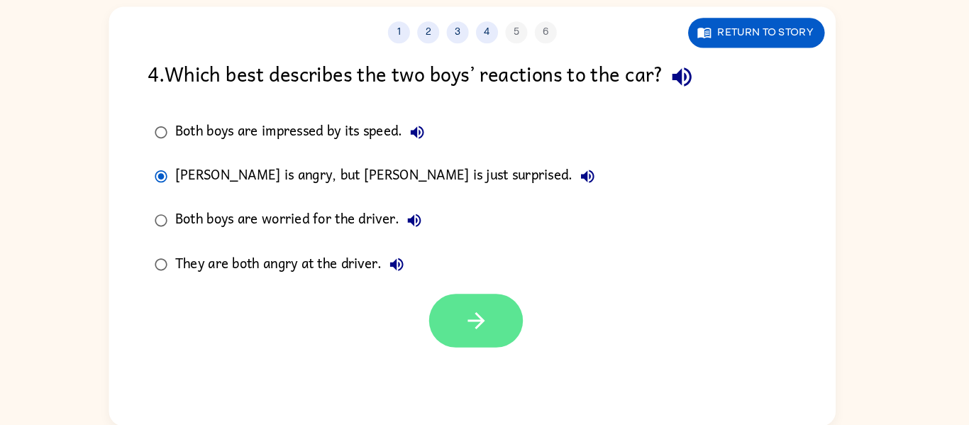
click at [488, 331] on icon "button" at bounding box center [488, 323] width 16 height 16
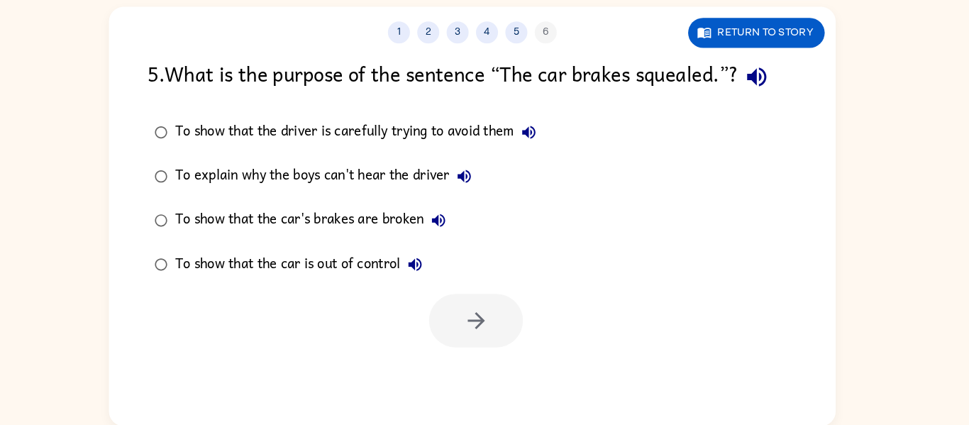
click at [351, 271] on div "To show that the car is out of control" at bounding box center [320, 269] width 246 height 28
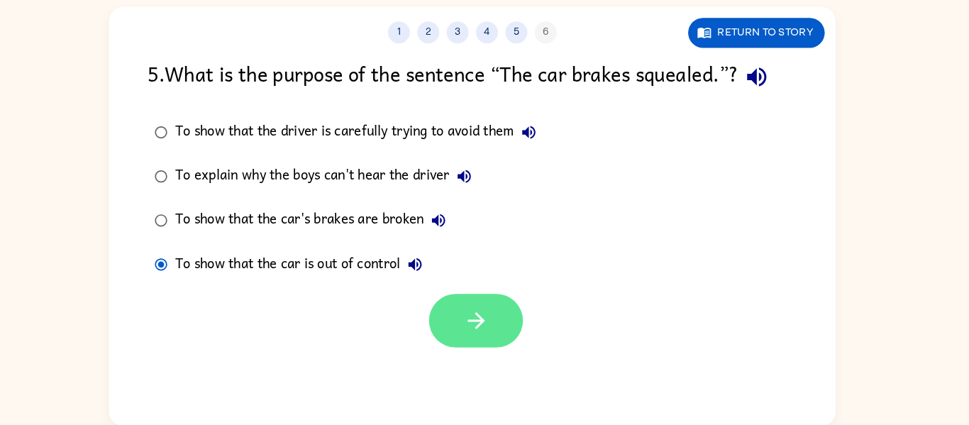
click at [485, 326] on icon "button" at bounding box center [488, 323] width 25 height 25
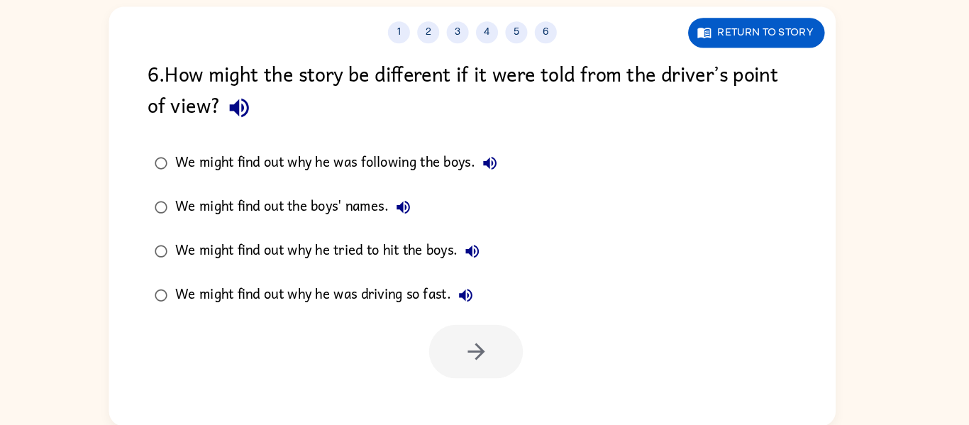
click at [425, 302] on div "We might find out why he was driving so fast." at bounding box center [344, 299] width 295 height 28
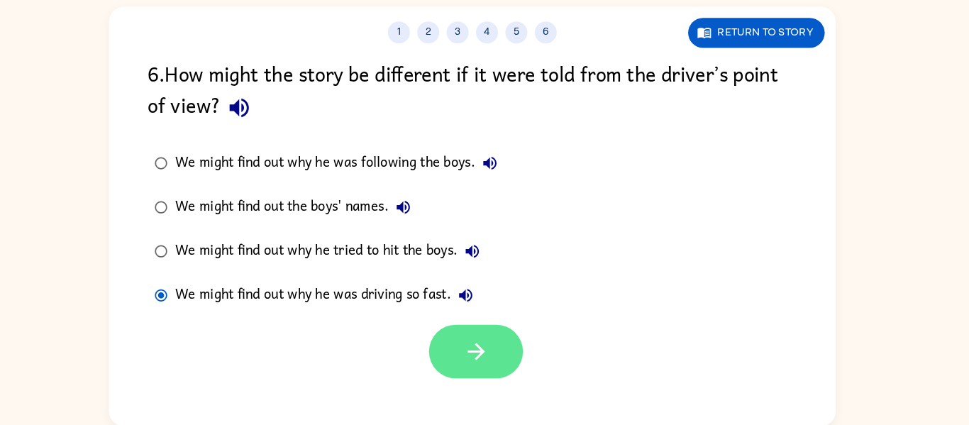
click at [478, 360] on icon "button" at bounding box center [488, 353] width 25 height 25
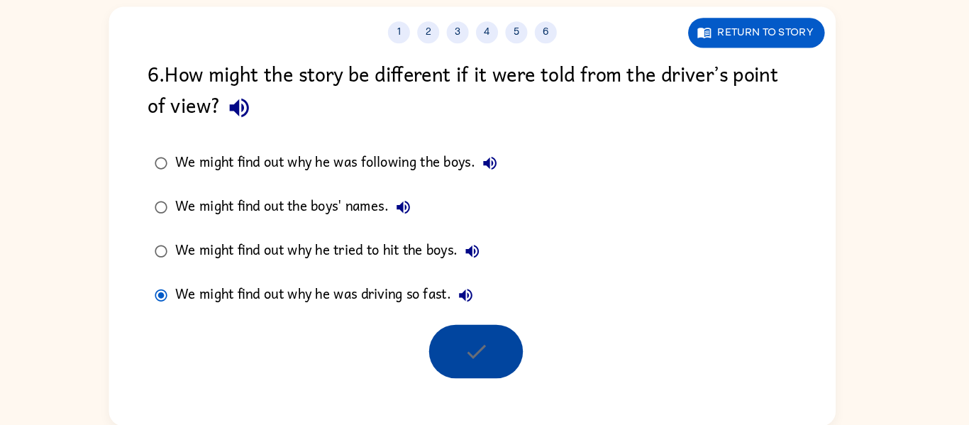
scroll to position [48, 0]
